Goal: Obtain resource: Download file/media

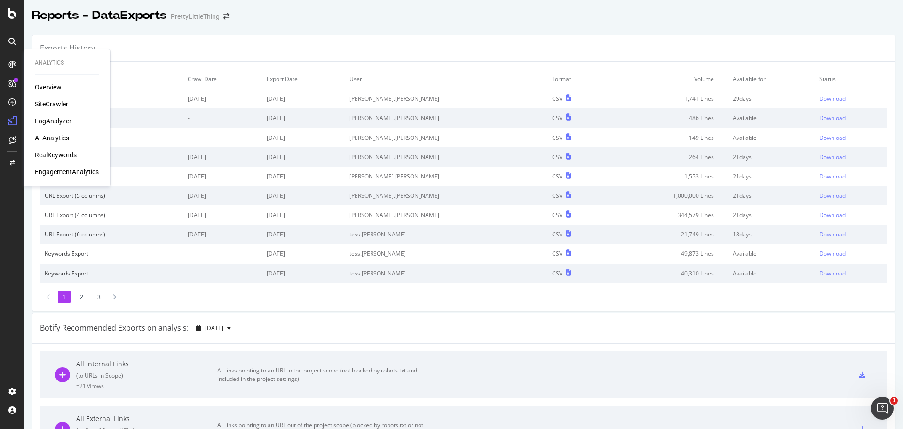
click at [46, 92] on div "Overview" at bounding box center [48, 86] width 27 height 9
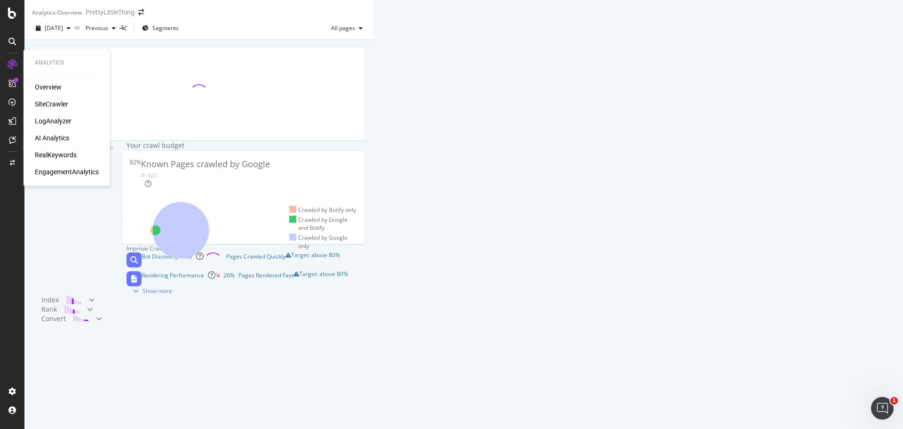
click at [54, 103] on div "SiteCrawler" at bounding box center [51, 103] width 33 height 9
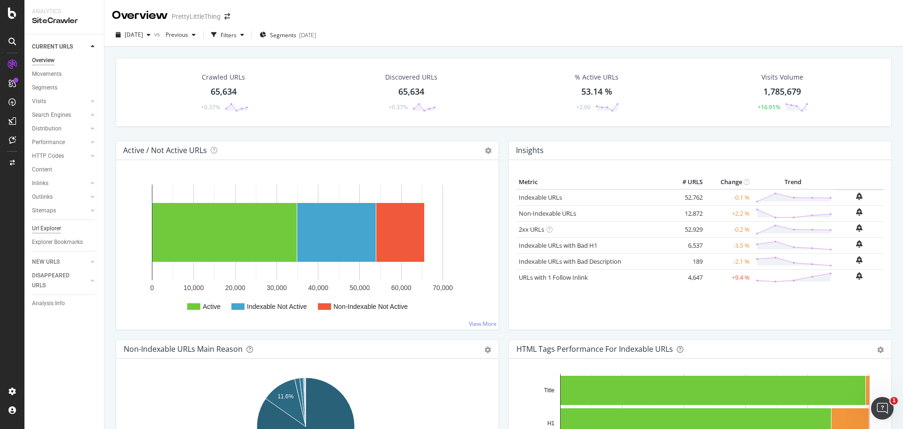
click at [48, 229] on div "Url Explorer" at bounding box center [46, 228] width 29 height 10
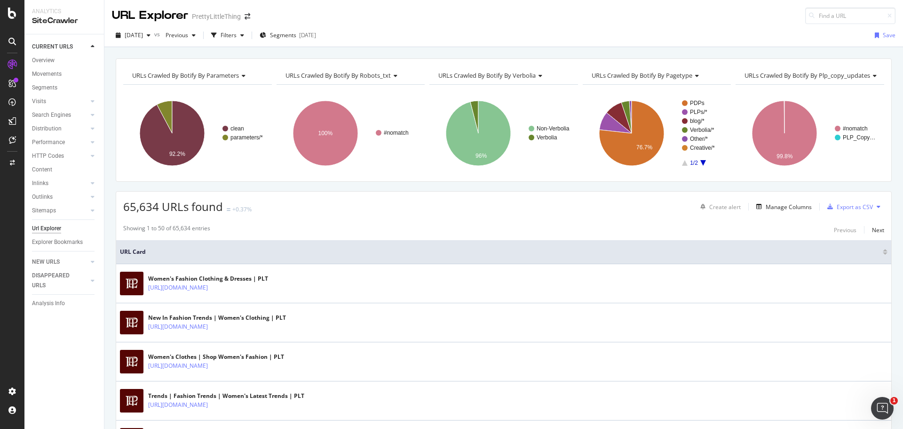
click at [328, 24] on div "[DATE] vs Previous Filters Segments [DATE] Save" at bounding box center [503, 35] width 799 height 23
click at [316, 37] on div "[DATE]" at bounding box center [307, 35] width 17 height 8
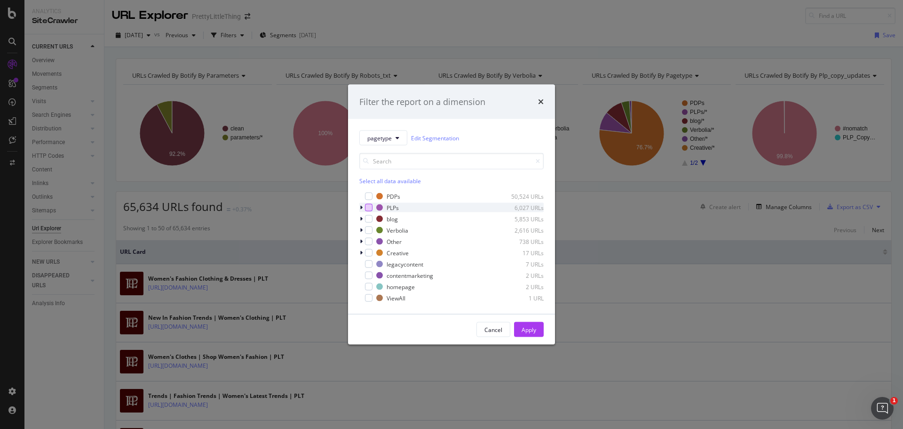
click at [367, 209] on div "modal" at bounding box center [369, 208] width 8 height 8
click at [537, 332] on button "Apply" at bounding box center [529, 329] width 30 height 15
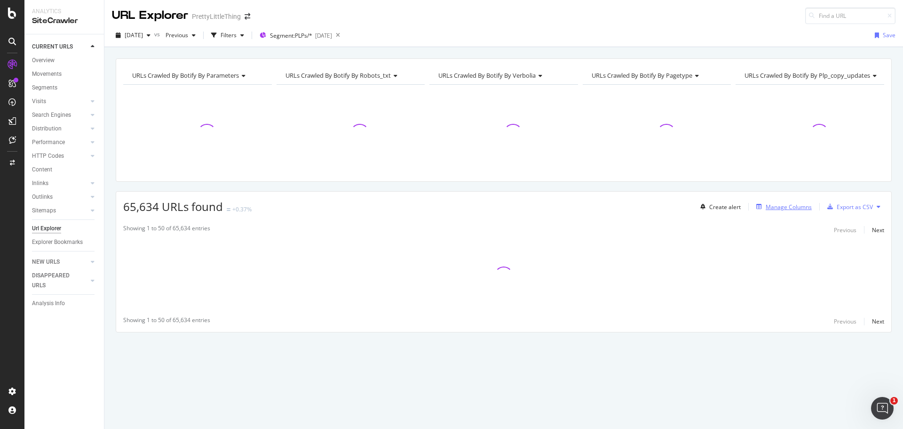
click at [780, 207] on div "Manage Columns" at bounding box center [789, 207] width 46 height 8
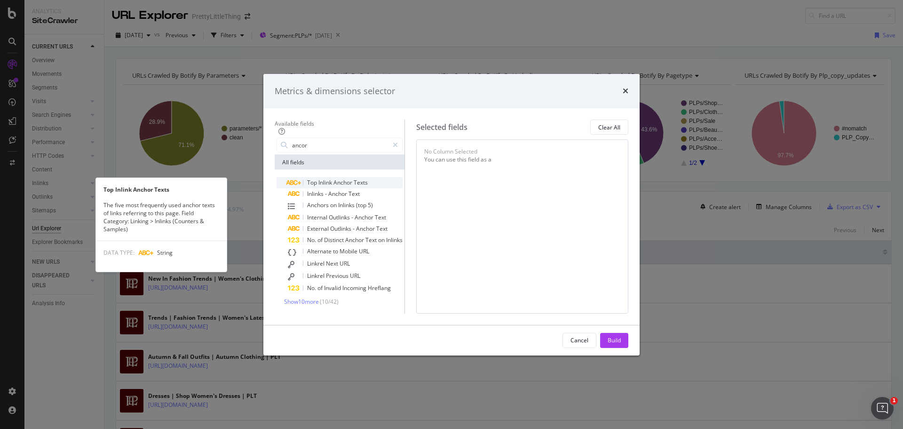
type input "ancor"
click at [385, 177] on div "Top Inlink Anchor Texts" at bounding box center [345, 182] width 115 height 11
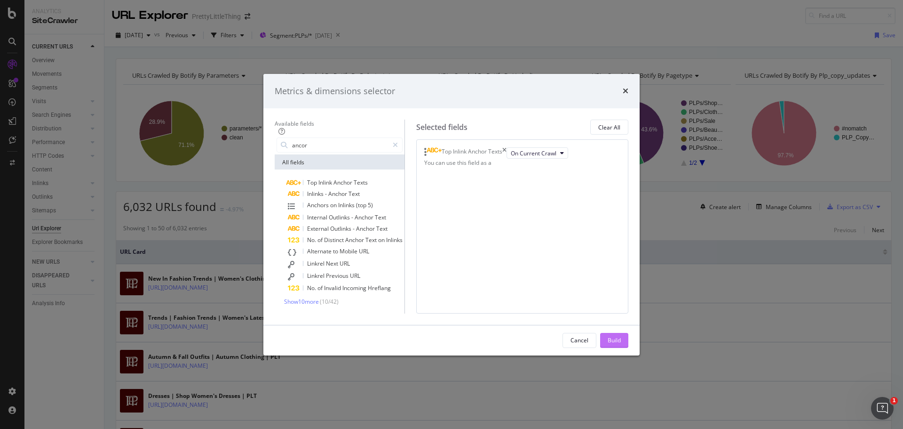
click at [621, 347] on div "Build" at bounding box center [614, 340] width 13 height 14
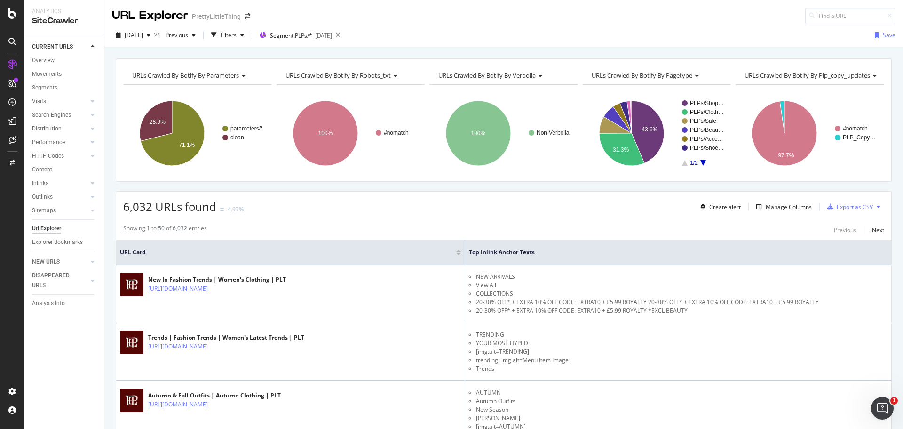
click at [828, 207] on div "button" at bounding box center [830, 207] width 13 height 6
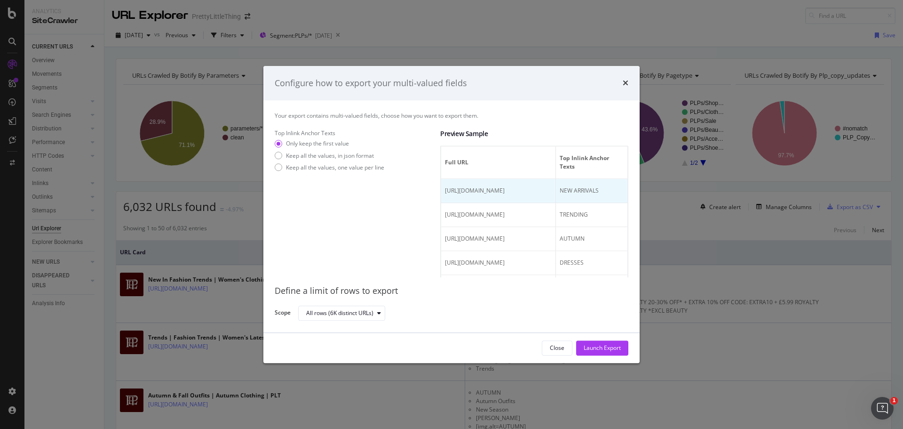
scroll to position [0, 77]
click at [355, 158] on div "Keep all the values, in json format" at bounding box center [330, 155] width 88 height 8
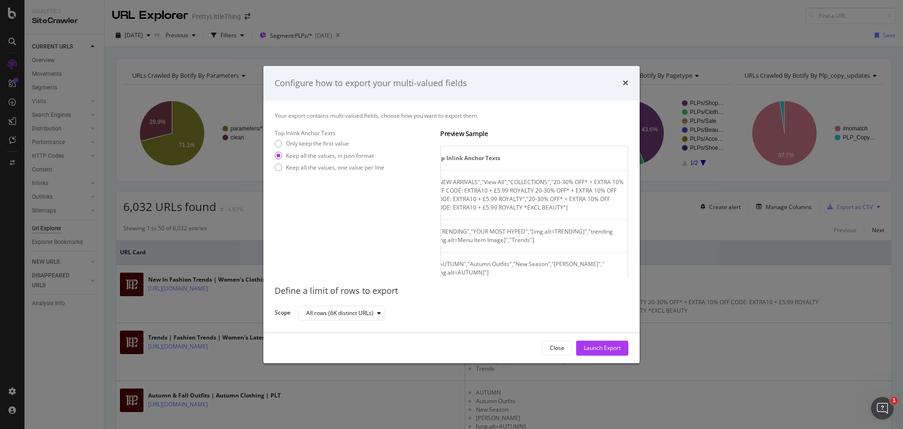
scroll to position [0, 204]
click at [329, 171] on div "Keep all the values, one value per line" at bounding box center [335, 167] width 98 height 8
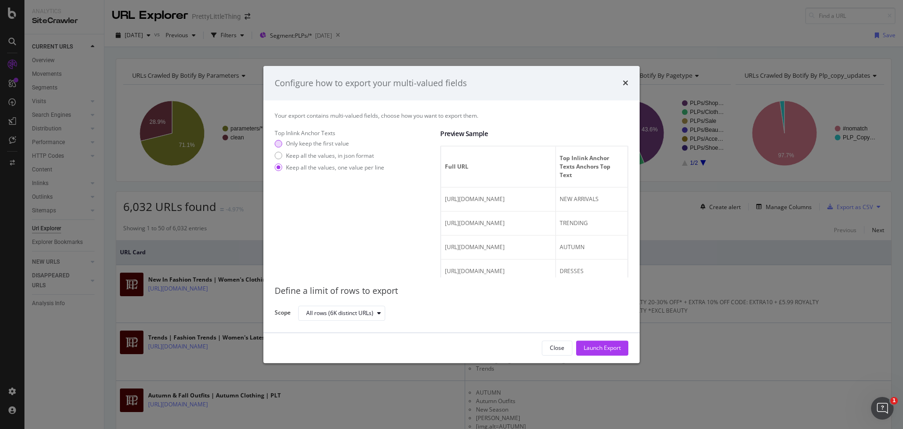
scroll to position [0, 0]
click at [341, 154] on div "Only keep the first value Keep all the values, in json format Keep all the valu…" at bounding box center [358, 157] width 166 height 35
click at [340, 159] on div "Keep all the values, in json format" at bounding box center [330, 155] width 88 height 8
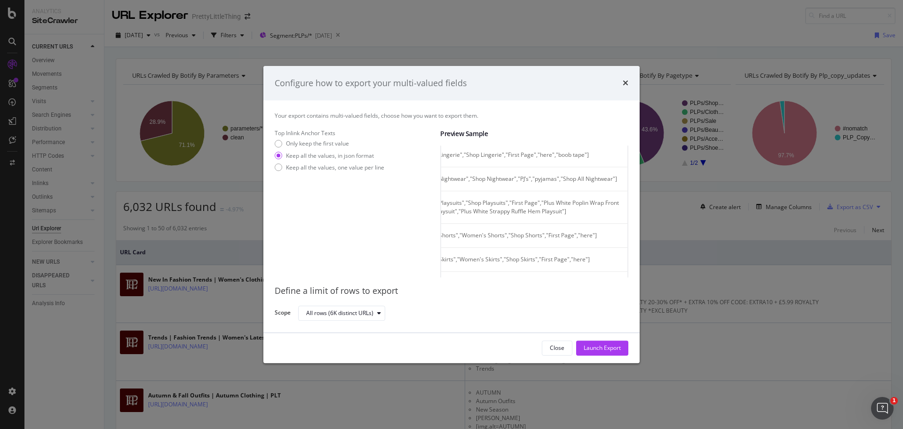
scroll to position [847, 0]
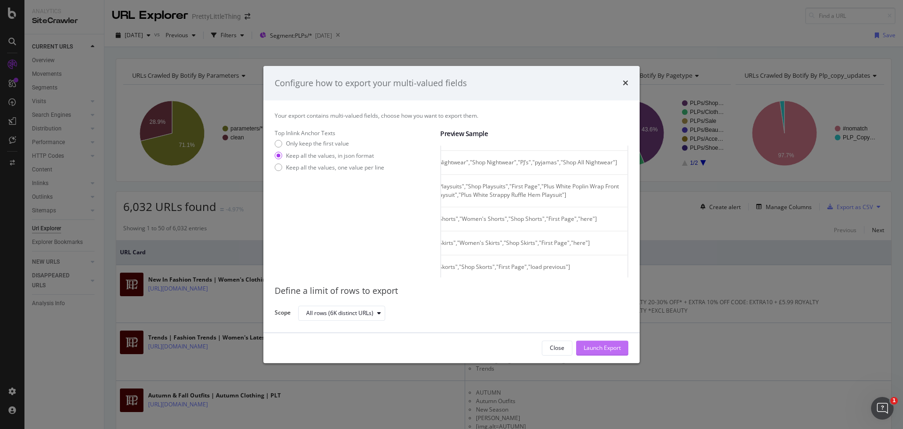
click at [614, 352] on div "Launch Export" at bounding box center [602, 348] width 37 height 14
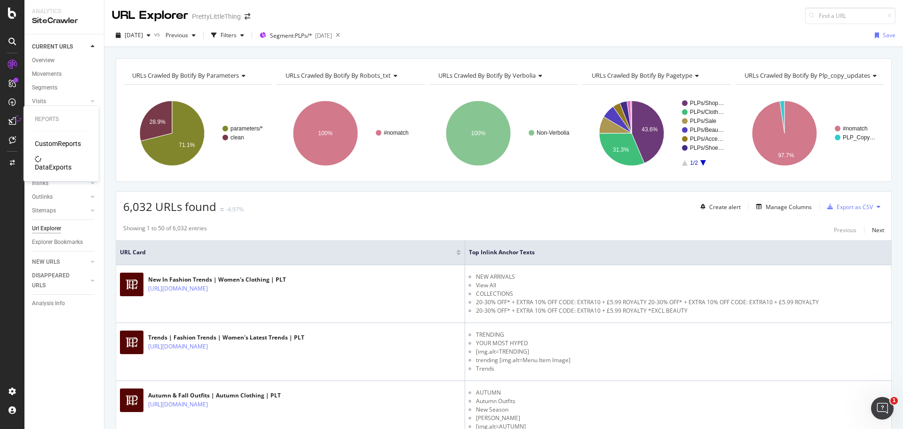
click at [43, 162] on div "DataExports" at bounding box center [53, 166] width 37 height 9
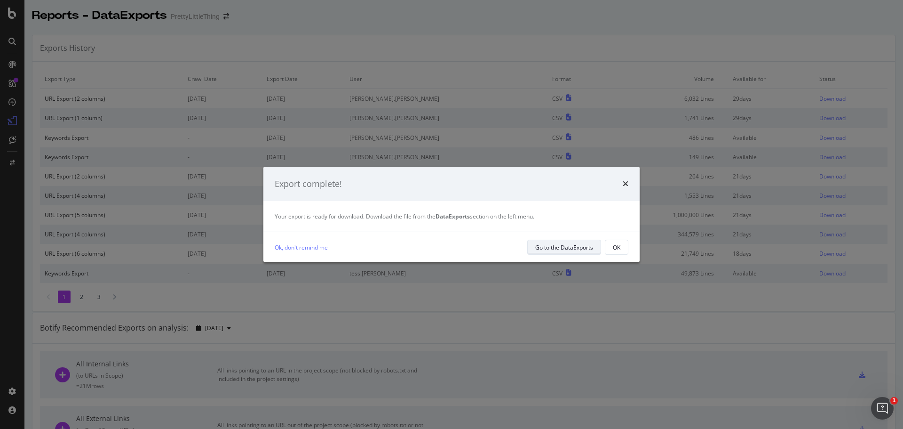
click at [588, 249] on div "Go to the DataExports" at bounding box center [564, 247] width 58 height 8
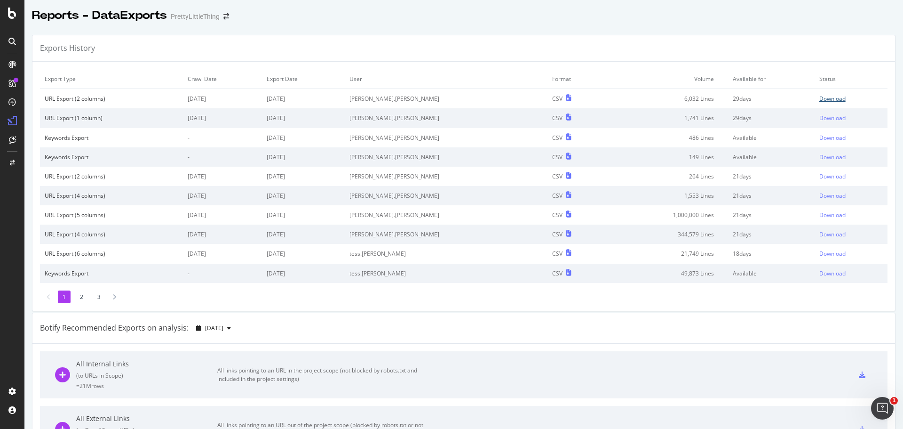
click at [820, 103] on div "Download" at bounding box center [833, 99] width 26 height 8
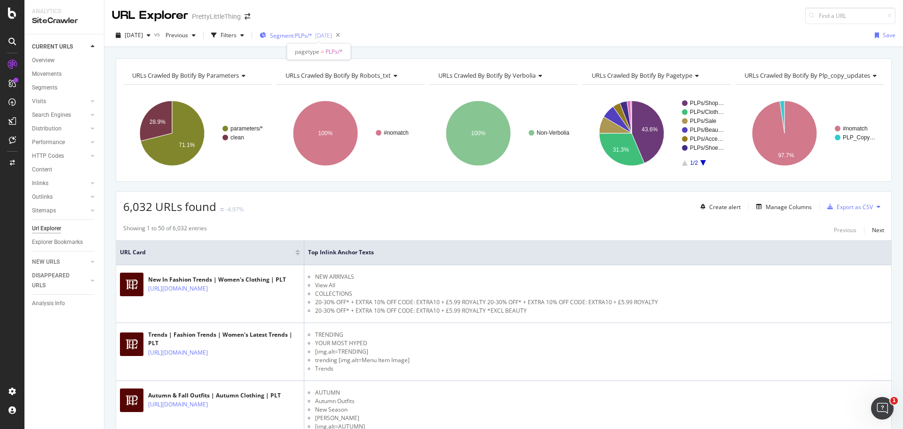
click at [312, 34] on span "Segment: PLPs/*" at bounding box center [291, 36] width 42 height 8
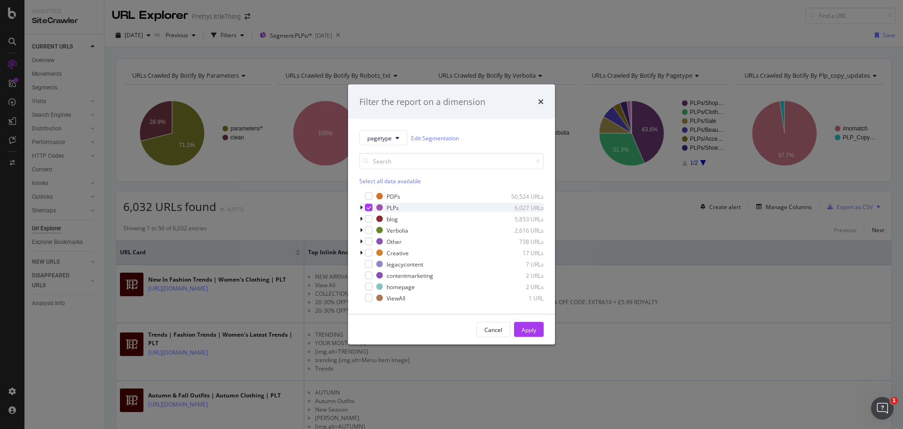
click at [367, 210] on div "modal" at bounding box center [369, 208] width 8 height 8
click at [369, 227] on div "modal" at bounding box center [369, 230] width 8 height 8
click at [526, 333] on div "Apply" at bounding box center [529, 329] width 15 height 8
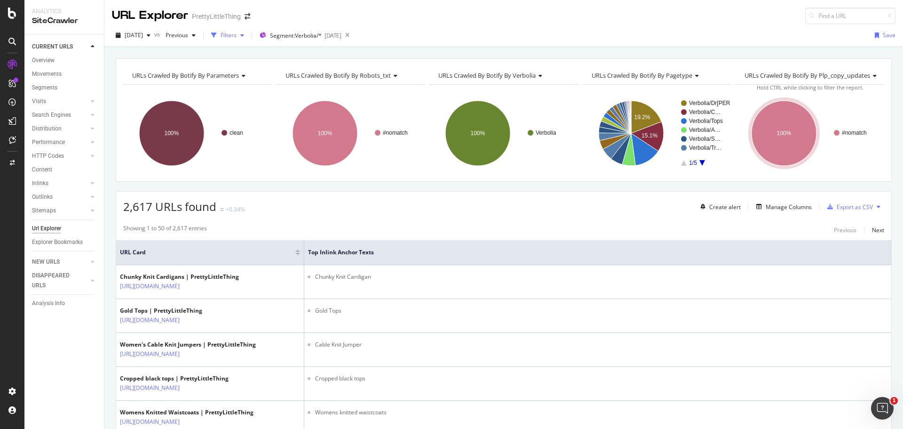
click at [248, 40] on div "Filters" at bounding box center [227, 35] width 40 height 14
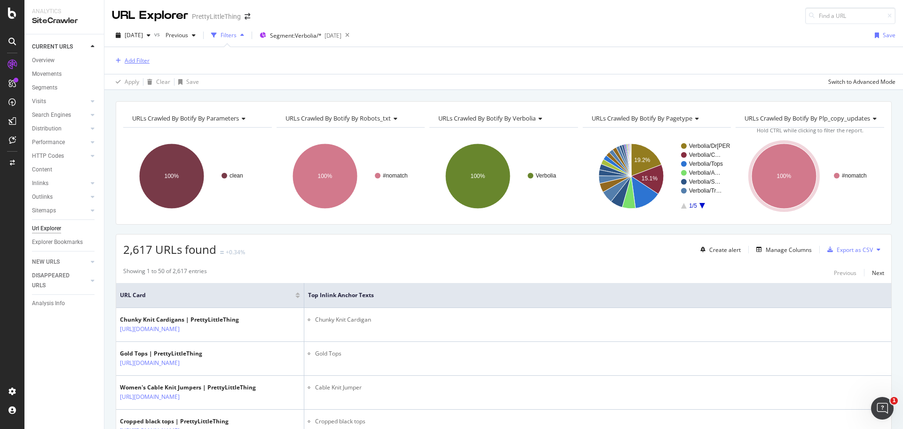
click at [133, 57] on div "Add Filter" at bounding box center [137, 60] width 25 height 8
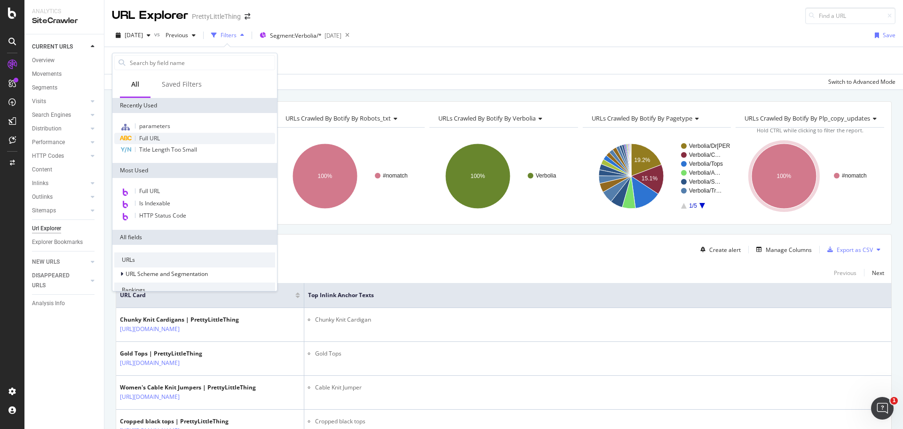
click at [171, 140] on div "Full URL" at bounding box center [194, 138] width 161 height 11
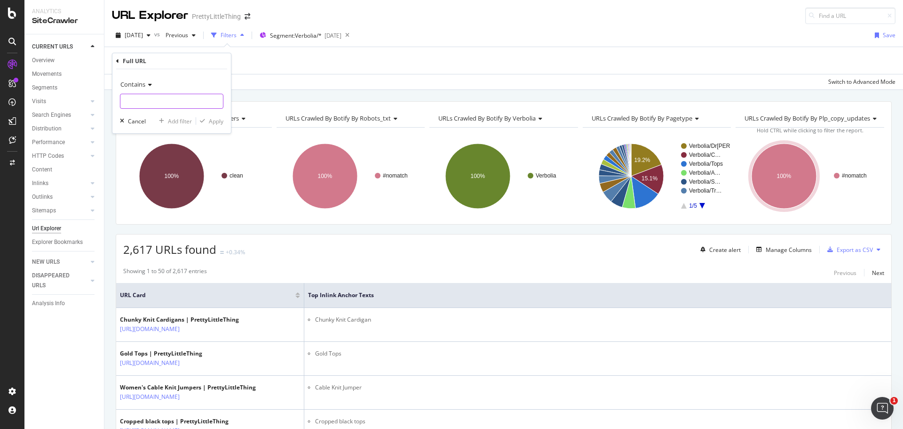
click at [193, 96] on input "text" at bounding box center [171, 101] width 103 height 15
type input "mesh-maxi-skirt"
click at [219, 118] on div "Apply" at bounding box center [216, 121] width 15 height 8
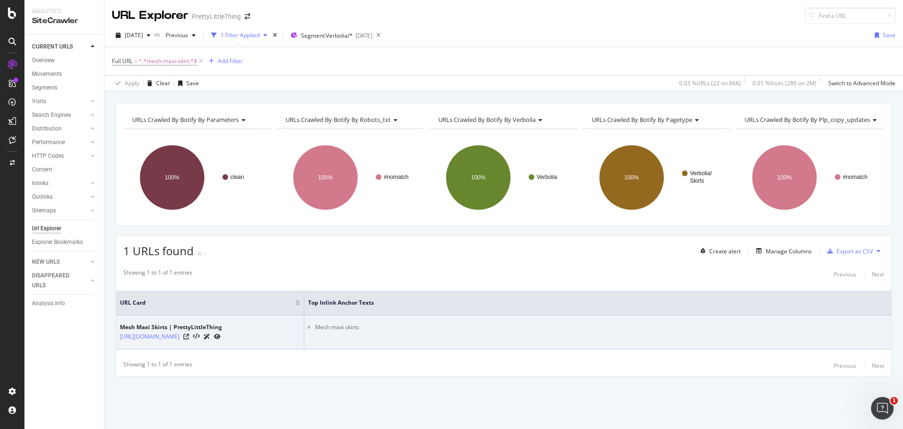
click at [333, 323] on li "Mesh maxi skirts" at bounding box center [601, 327] width 573 height 8
copy li "Mesh maxi skirts"
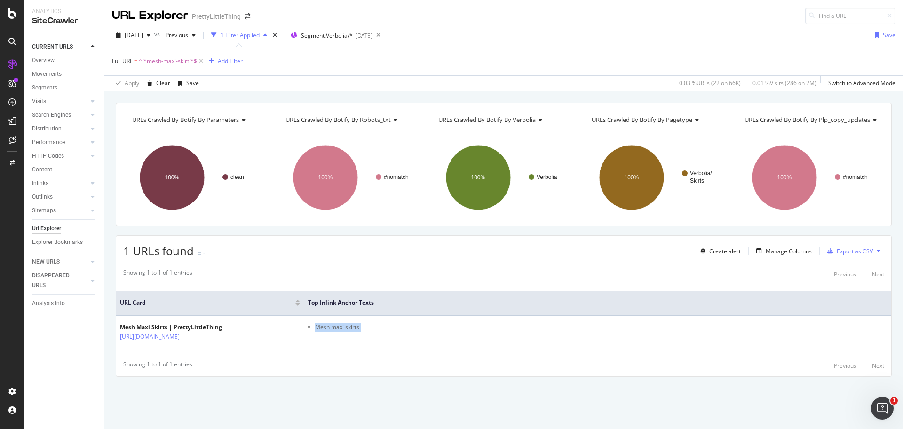
click at [146, 61] on span "^.*mesh-maxi-skirt.*$" at bounding box center [168, 61] width 58 height 13
click at [153, 99] on input "mesh-maxi-skirt" at bounding box center [164, 100] width 89 height 15
type input "purple-skirt"
click at [221, 120] on div "Apply" at bounding box center [216, 120] width 15 height 8
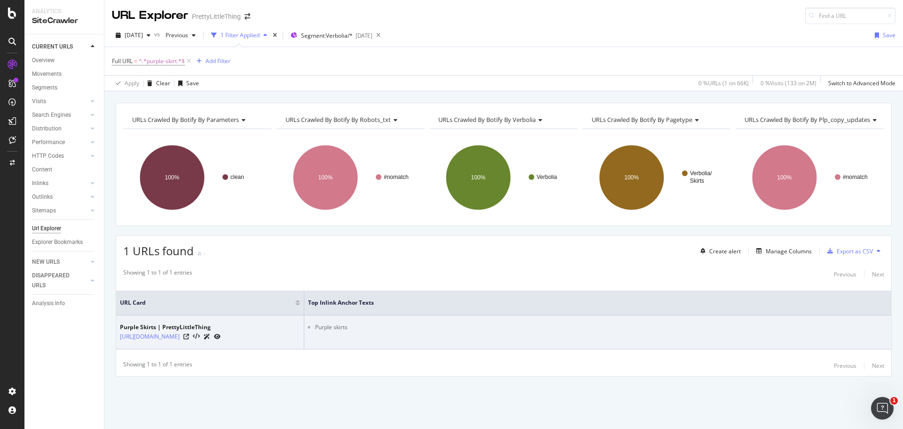
click at [343, 328] on li "Purple skirts" at bounding box center [601, 327] width 573 height 8
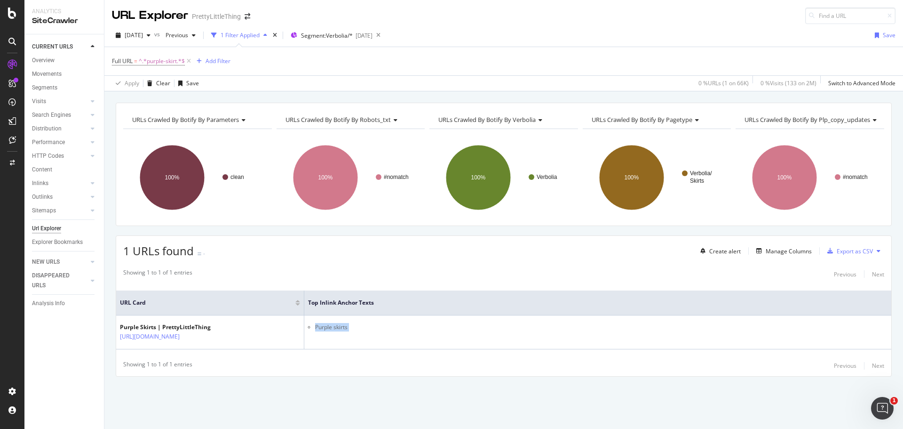
copy li "Purple skirts"
click at [142, 58] on span "^.*purple-skirt.*$" at bounding box center [162, 61] width 46 height 13
click at [155, 98] on input "purple-skirt" at bounding box center [164, 100] width 89 height 15
type input "denim-mini-skirt"
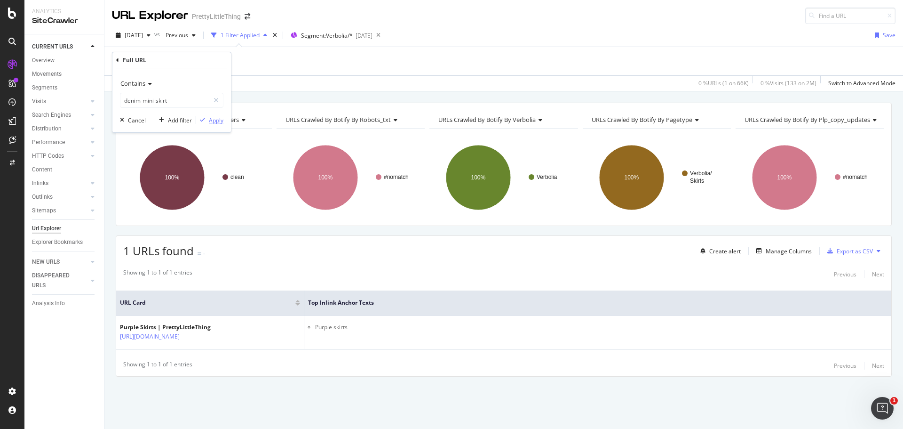
click at [216, 120] on div "Apply" at bounding box center [216, 120] width 15 height 8
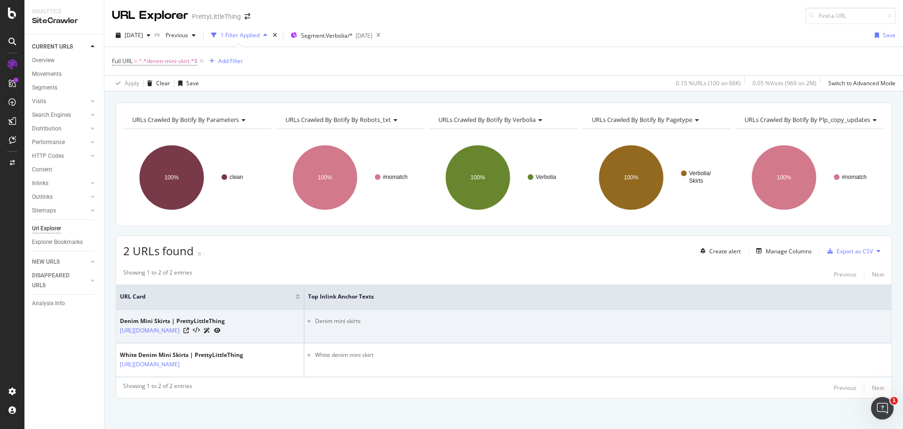
click at [357, 322] on li "Denim mini skirts" at bounding box center [601, 321] width 573 height 8
copy tbody "Denim mini skirts"
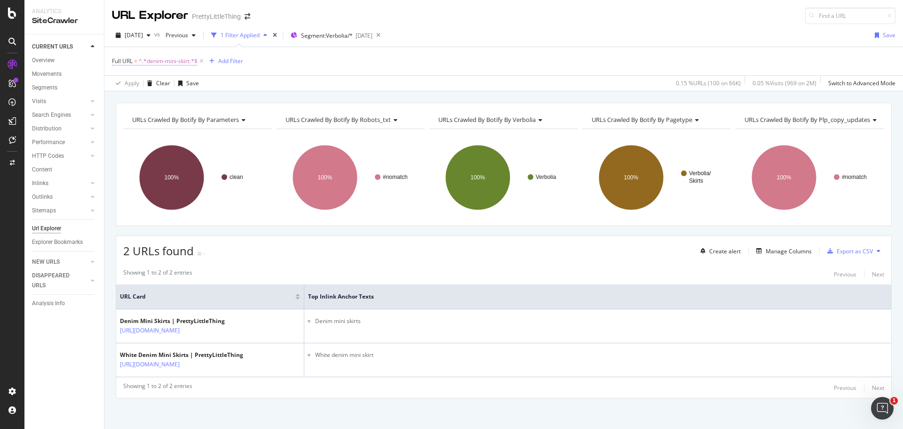
click at [172, 62] on span "^.*denim-mini-skirt.*$" at bounding box center [168, 61] width 59 height 13
click at [167, 103] on input "denim-mini-skirt" at bounding box center [164, 100] width 89 height 15
type input "chiffon-skirts"
click at [206, 119] on div "button" at bounding box center [202, 120] width 13 height 6
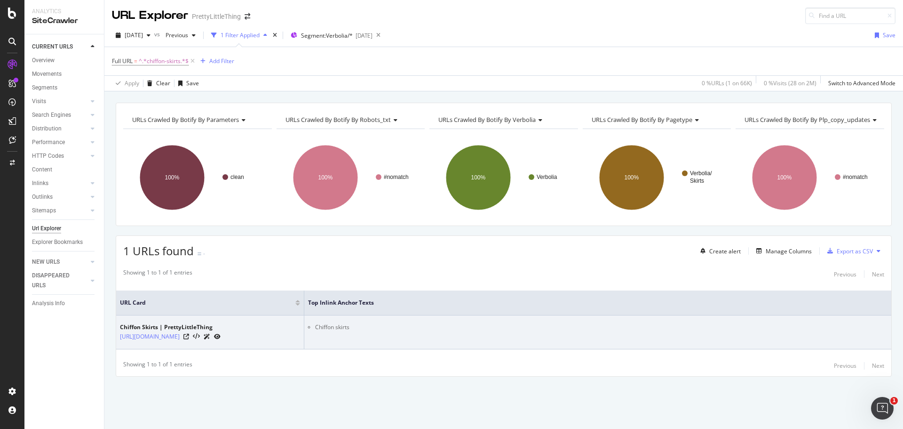
click at [328, 328] on li "Chiffon skirts" at bounding box center [601, 327] width 573 height 8
copy li "Chiffon skirts"
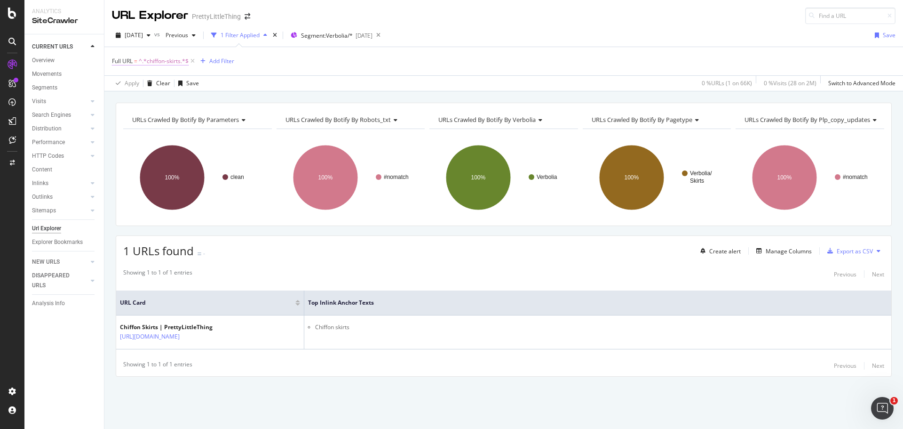
click at [162, 58] on span "^.*chiffon-skirts.*$" at bounding box center [164, 61] width 50 height 13
click at [134, 98] on input "chiffon-skirts" at bounding box center [164, 100] width 89 height 15
type input "suede-skirts"
click at [211, 119] on div "Apply" at bounding box center [216, 120] width 15 height 8
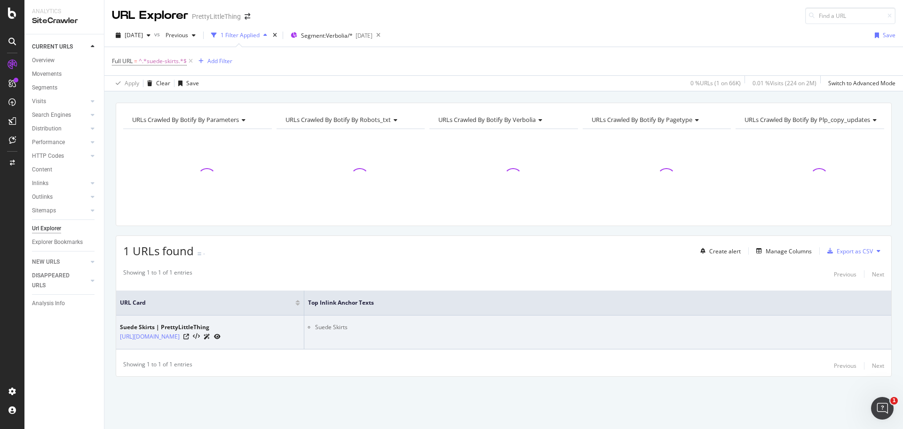
click at [339, 329] on li "Suede Skirts" at bounding box center [601, 327] width 573 height 8
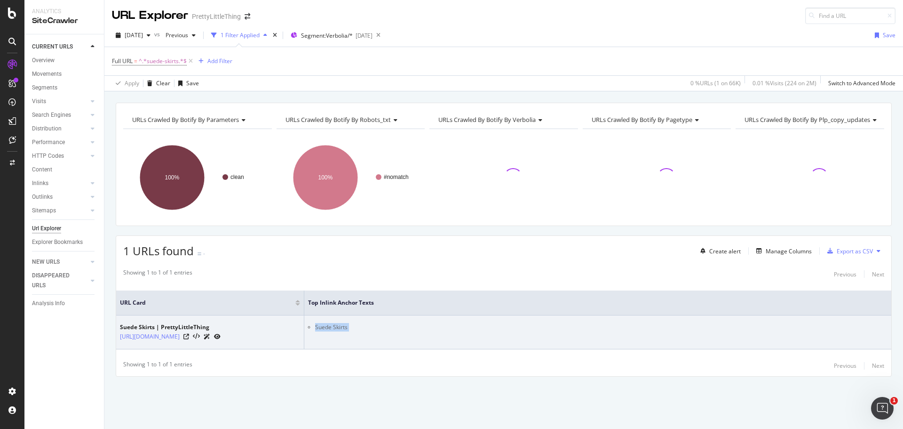
copy li "Suede Skirts"
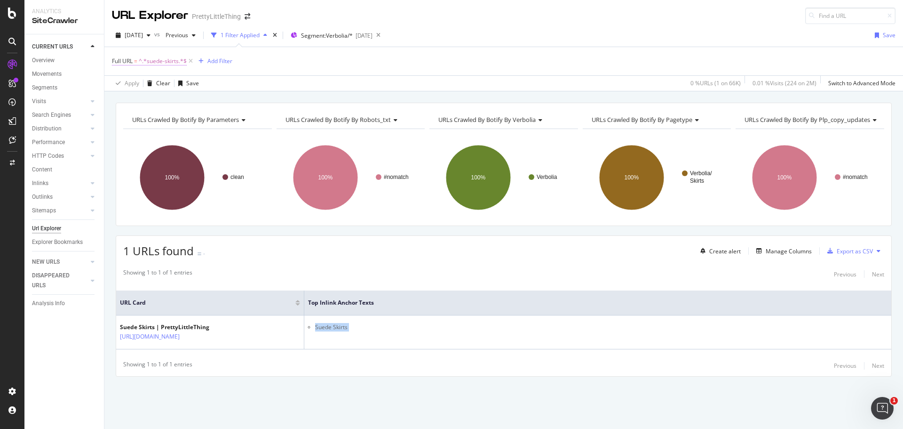
click at [160, 63] on span "^.*suede-skirts.*$" at bounding box center [163, 61] width 48 height 13
click at [144, 101] on input "suede-skirts" at bounding box center [164, 100] width 89 height 15
type input "sage-green"
click at [204, 120] on icon "button" at bounding box center [202, 120] width 5 height 6
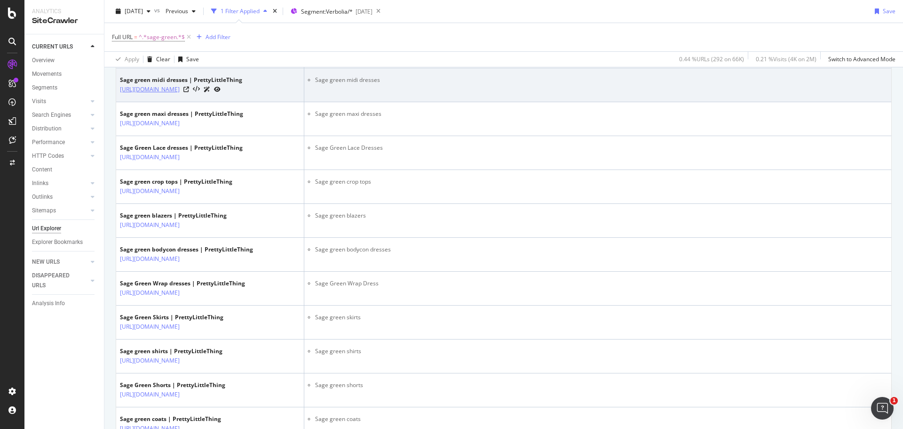
scroll to position [423, 0]
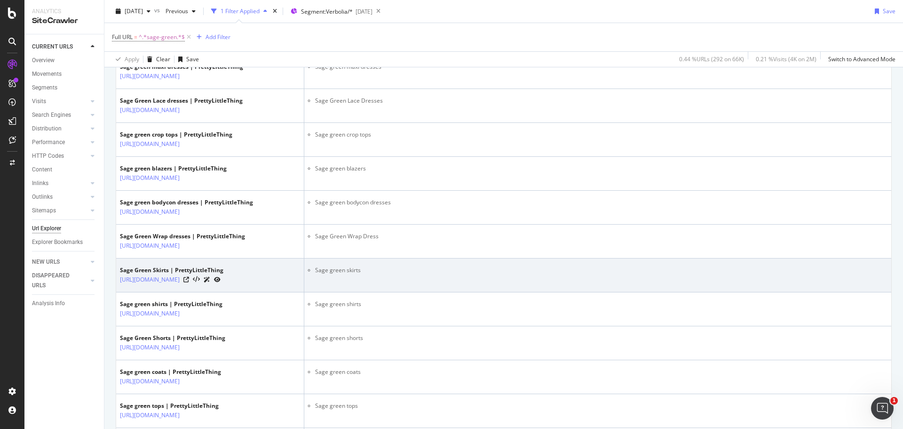
click at [328, 274] on li "Sage green skirts" at bounding box center [601, 270] width 573 height 8
copy tbody "Sage green skirts"
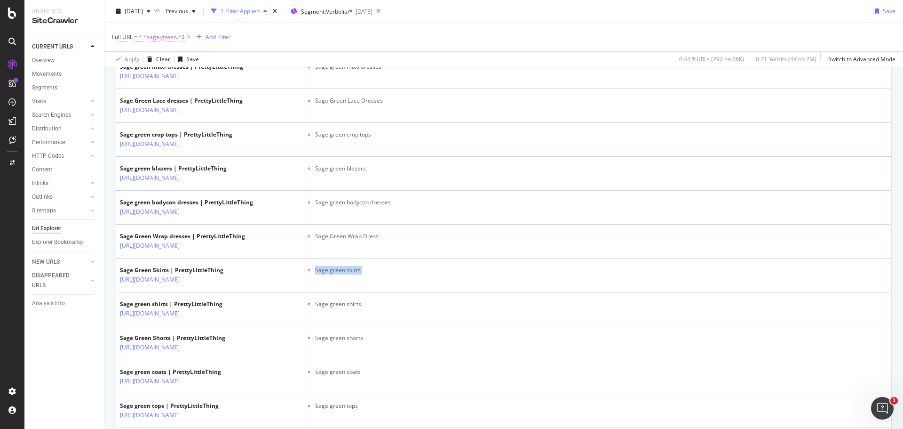
click at [172, 36] on span "^.*sage-green.*$" at bounding box center [162, 37] width 46 height 13
click at [162, 78] on input "sage-green" at bounding box center [164, 76] width 89 height 15
type input "ribbed-long-skirt"
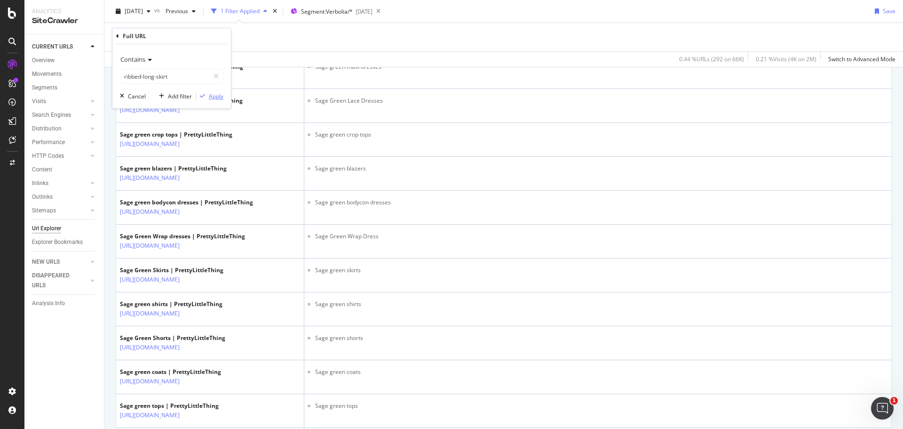
click at [205, 93] on icon "button" at bounding box center [202, 96] width 5 height 6
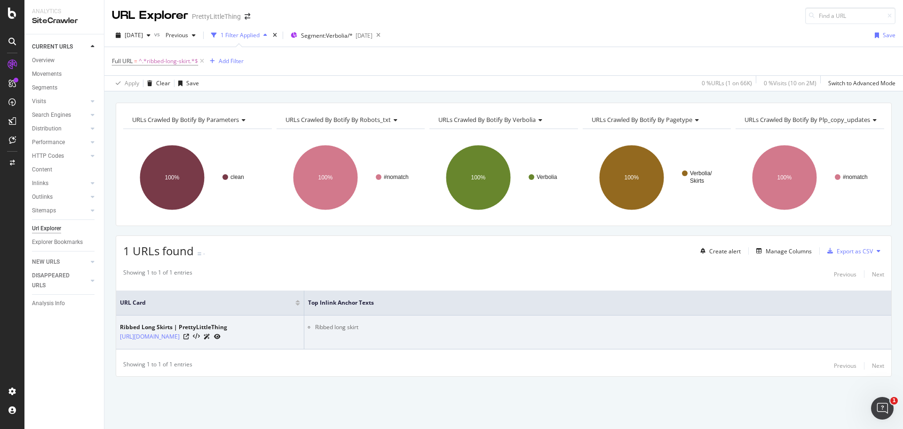
click at [344, 323] on li "Ribbed long skirt" at bounding box center [601, 327] width 573 height 8
copy li "Ribbed long skirt"
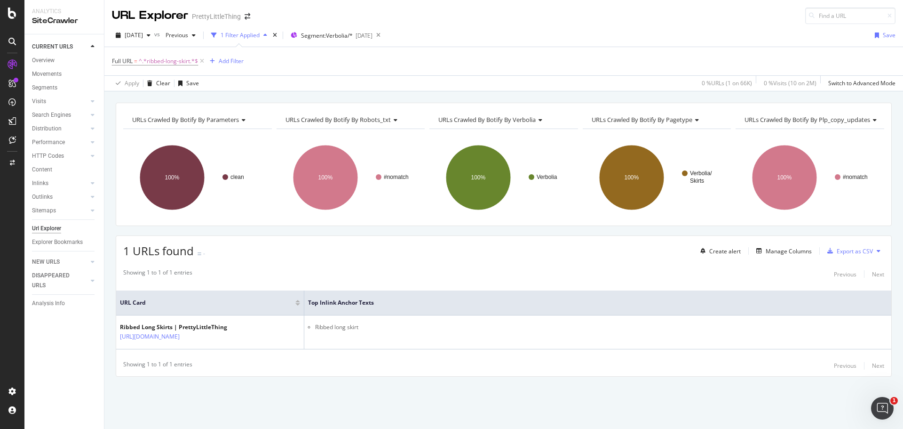
drag, startPoint x: 171, startPoint y: 57, endPoint x: 228, endPoint y: 151, distance: 110.4
click at [171, 57] on span "^.*ribbed-long-skirt.*$" at bounding box center [168, 61] width 59 height 13
click at [163, 96] on input "ribbed-long-skirt" at bounding box center [164, 100] width 89 height 15
type input "grey-trousers"
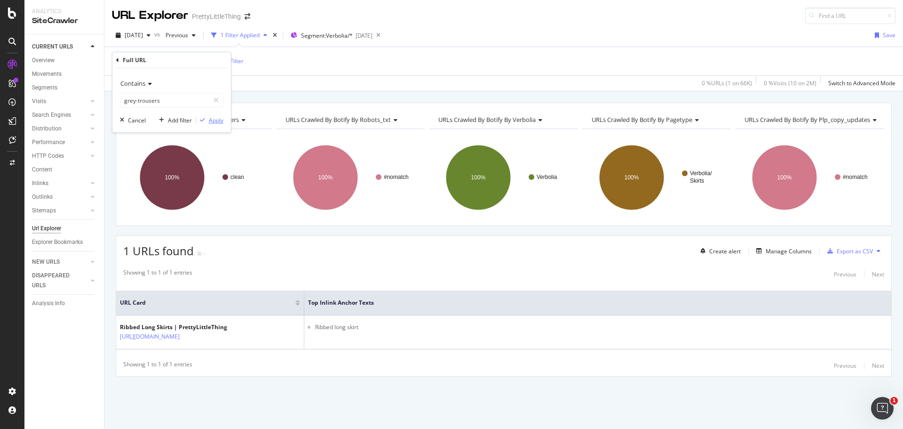
click at [212, 117] on div "Apply" at bounding box center [216, 120] width 15 height 8
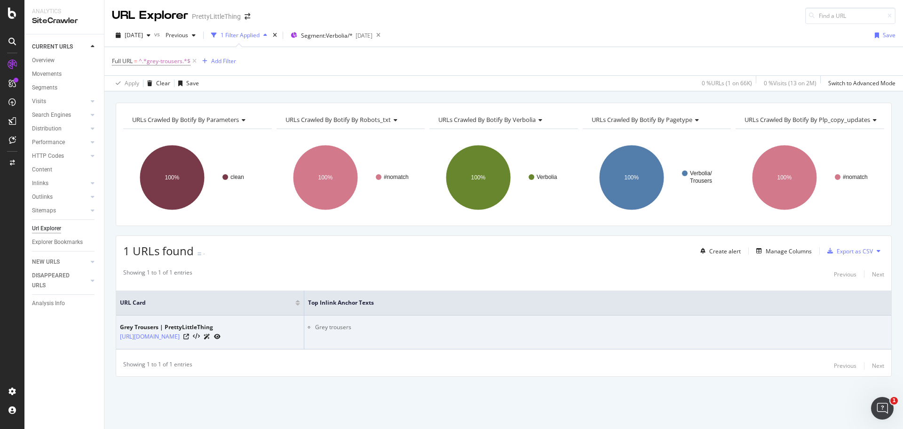
click at [334, 330] on li "Grey trousers" at bounding box center [601, 327] width 573 height 8
copy li "Grey trousers"
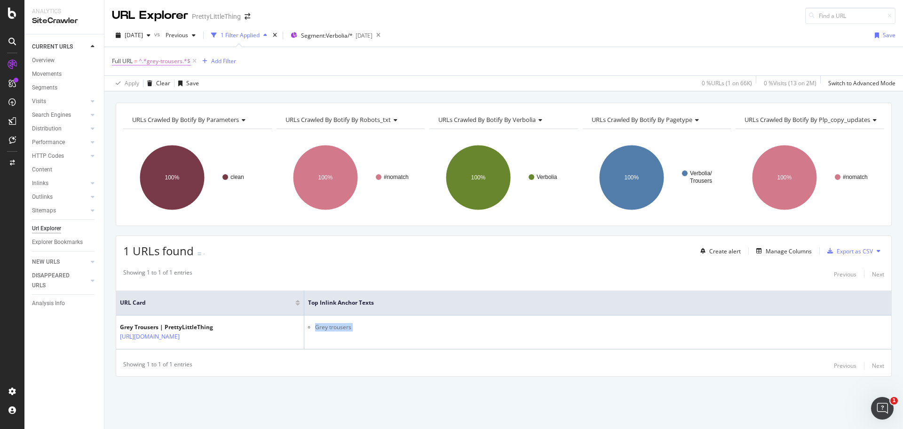
click at [154, 56] on span "^.*grey-trousers.*$" at bounding box center [165, 61] width 52 height 13
click at [129, 97] on input "grey-trousers" at bounding box center [164, 100] width 89 height 15
type input "white-trousers"
click at [205, 124] on div "Apply" at bounding box center [209, 120] width 27 height 8
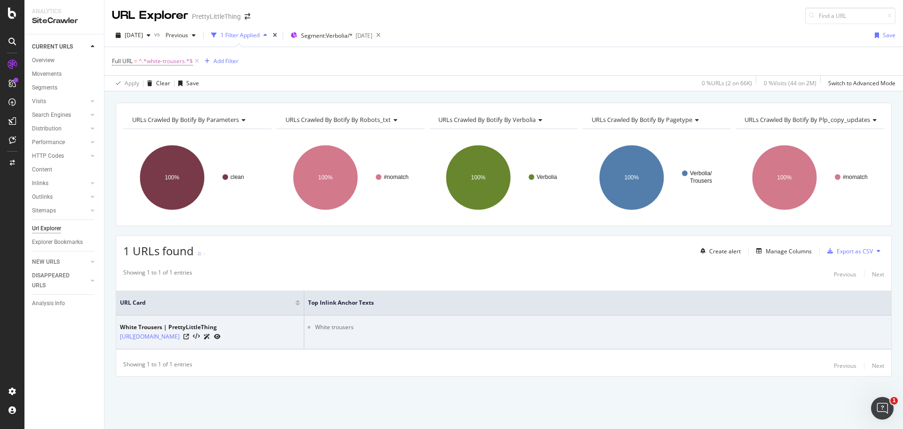
click at [332, 323] on li "White trousers" at bounding box center [601, 327] width 573 height 8
copy li "White trousers"
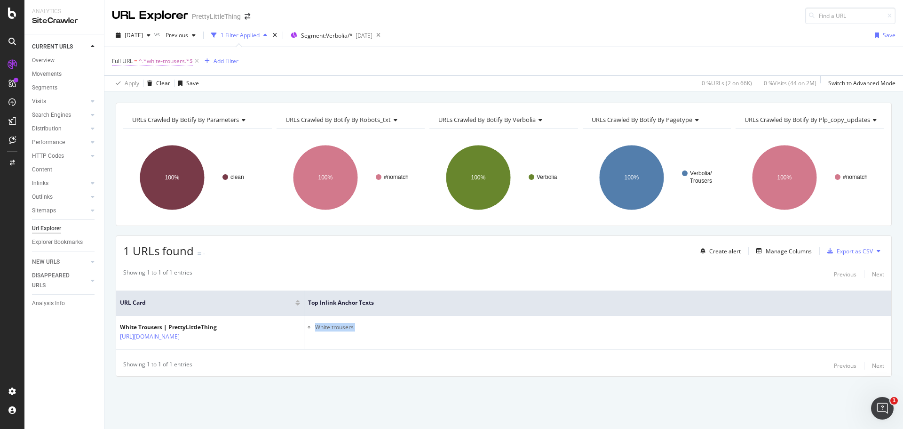
click at [157, 64] on span "^.*white-trousers.*$" at bounding box center [166, 61] width 54 height 13
click at [137, 104] on input "white-trousers" at bounding box center [164, 100] width 89 height 15
type input "stone-trousers"
click at [208, 120] on div "button" at bounding box center [202, 120] width 13 height 6
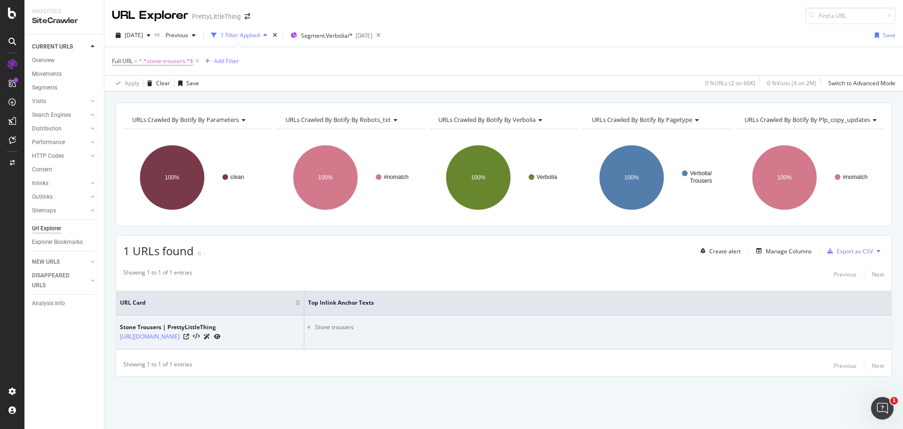
click at [328, 323] on li "Stone trousers" at bounding box center [601, 327] width 573 height 8
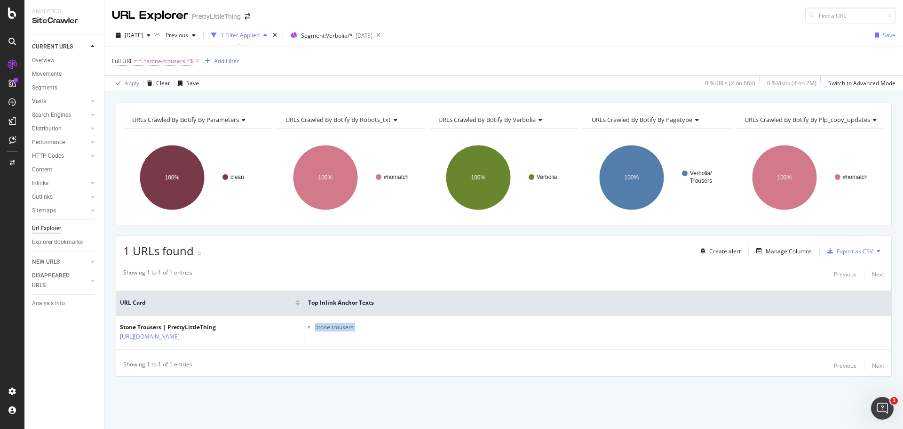
copy li "Stone trousers"
drag, startPoint x: 199, startPoint y: 65, endPoint x: 344, endPoint y: 40, distance: 146.6
click at [199, 65] on icon at bounding box center [197, 60] width 8 height 9
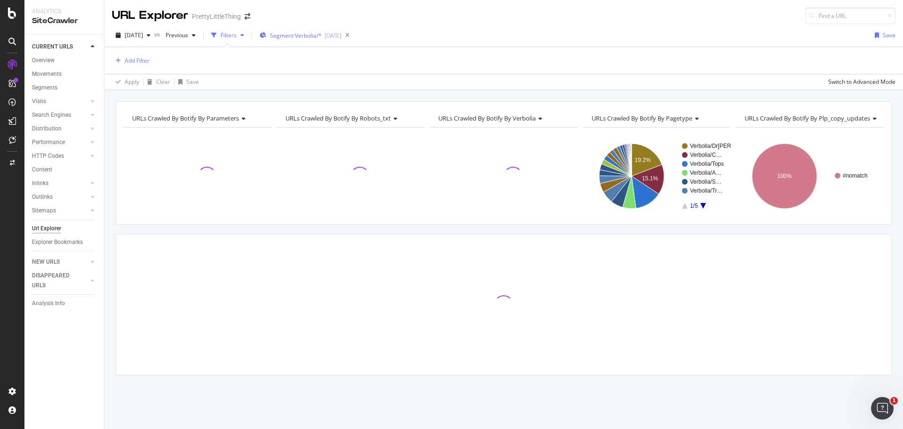
click at [342, 40] on div "Segment: Verbolia/* [DATE]" at bounding box center [301, 35] width 82 height 14
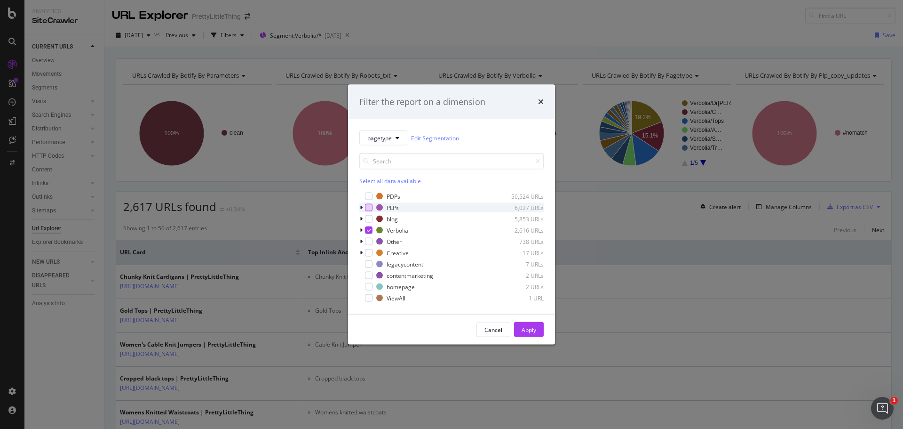
click at [366, 205] on div "modal" at bounding box center [369, 208] width 8 height 8
click at [536, 328] on button "Apply" at bounding box center [529, 329] width 30 height 15
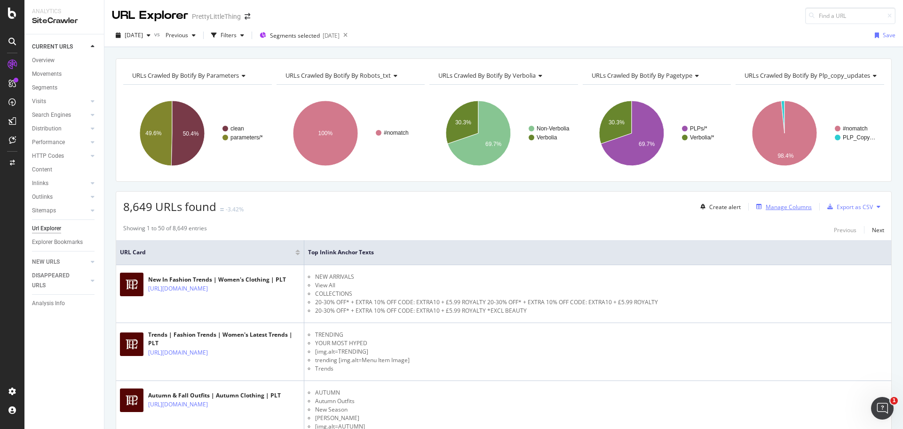
click at [757, 207] on icon "button" at bounding box center [760, 207] width 6 height 6
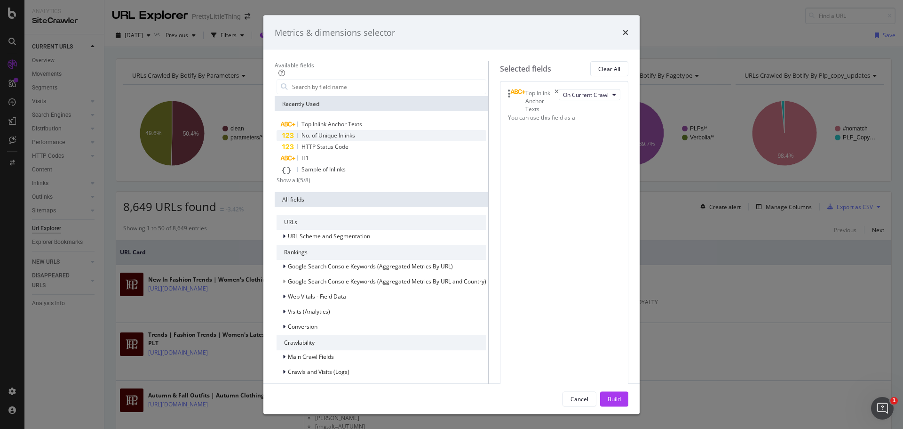
click at [399, 141] on div "No. of Unique Inlinks" at bounding box center [382, 135] width 210 height 11
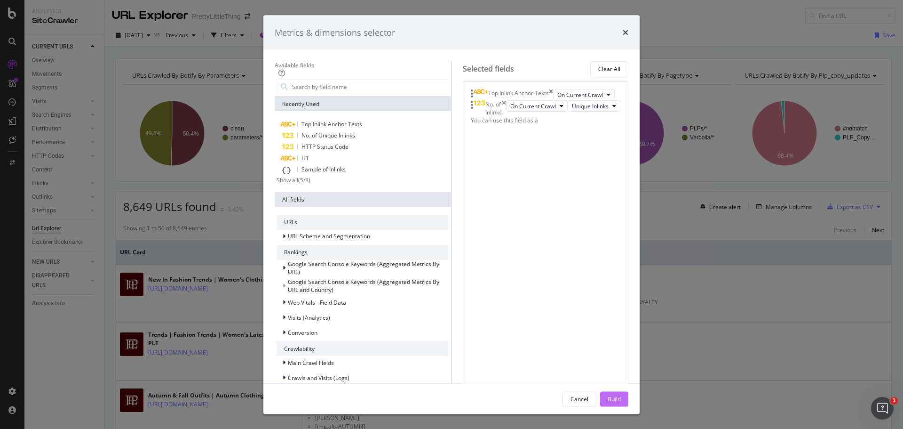
click at [621, 394] on div "Build" at bounding box center [614, 398] width 13 height 8
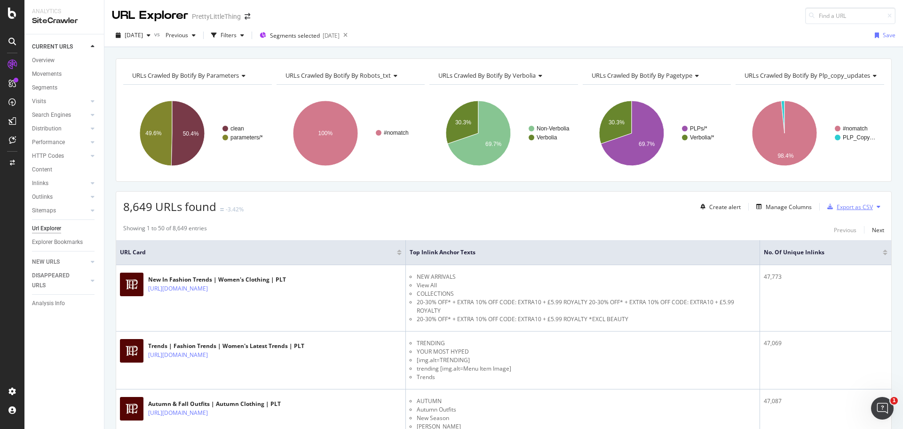
click at [837, 203] on div "Export as CSV" at bounding box center [855, 207] width 36 height 8
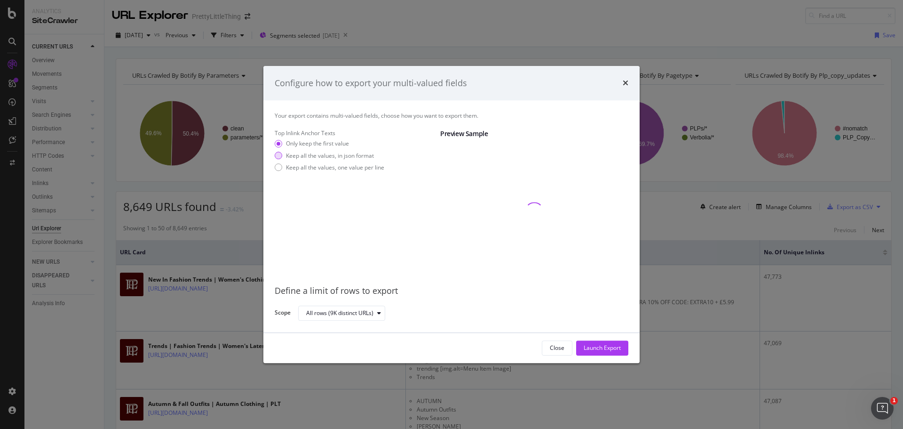
click at [352, 159] on div "Keep all the values, in json format" at bounding box center [330, 155] width 88 height 8
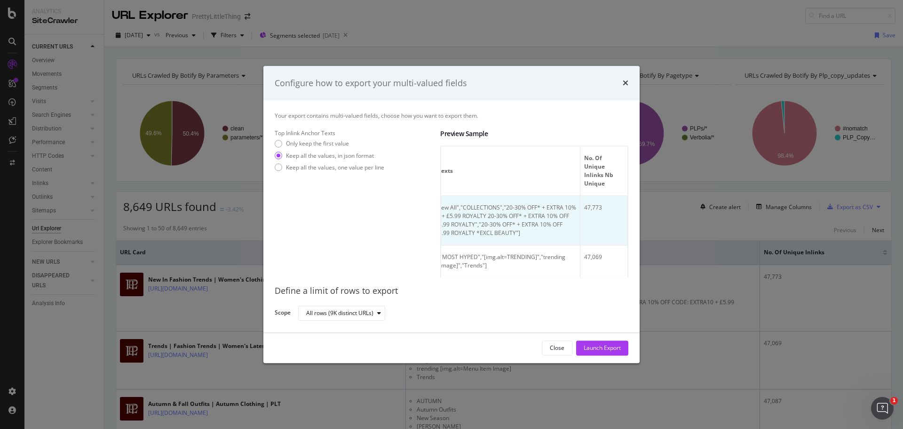
scroll to position [0, 252]
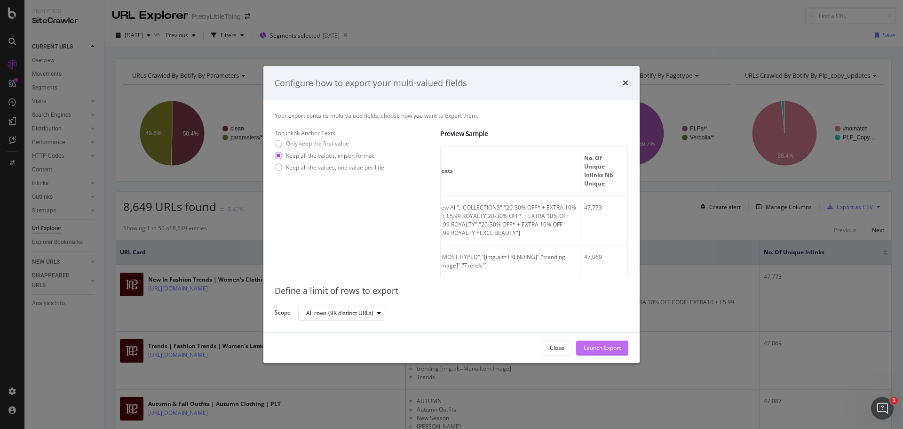
click at [598, 344] on div "Launch Export" at bounding box center [602, 348] width 37 height 8
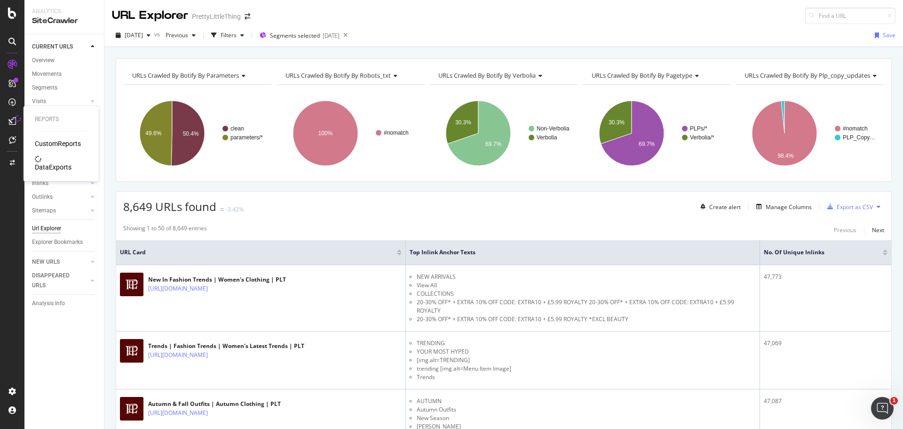
click at [54, 162] on div "DataExports" at bounding box center [53, 166] width 37 height 9
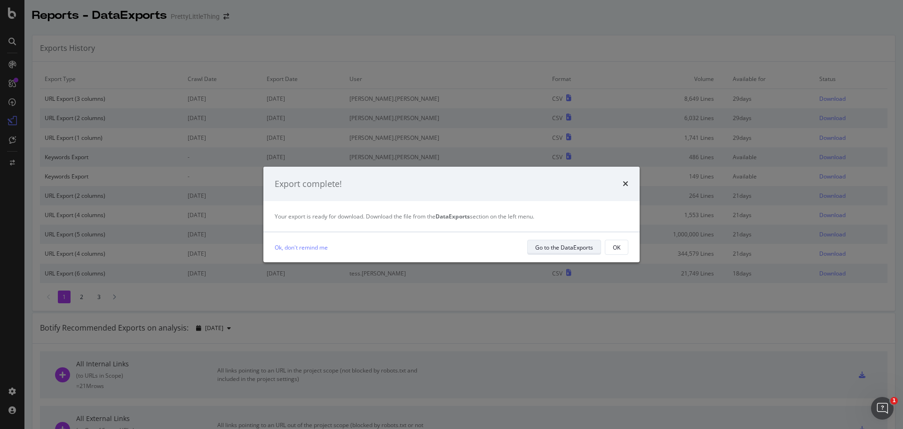
click at [585, 251] on div "Go to the DataExports" at bounding box center [564, 246] width 58 height 13
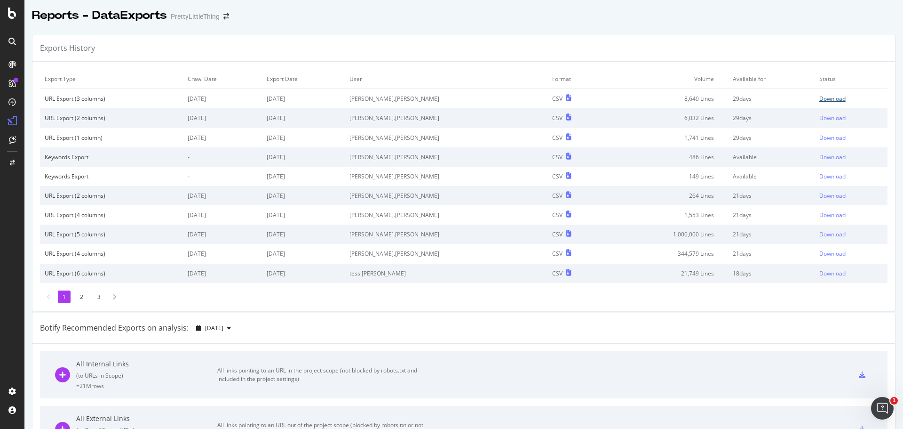
click at [820, 95] on div "Download" at bounding box center [833, 99] width 26 height 8
